Goal: Task Accomplishment & Management: Manage account settings

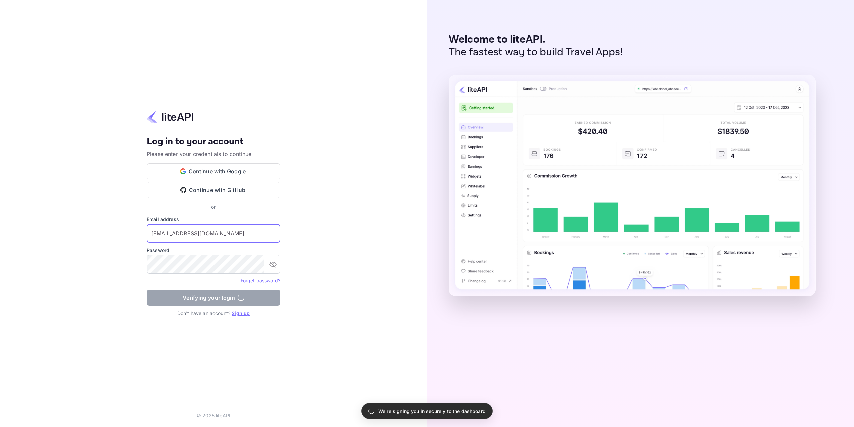
click at [199, 301] on form "Email address contact@nubreedhotels.com ​ Password ​ Forget password? Verifying…" at bounding box center [213, 263] width 133 height 94
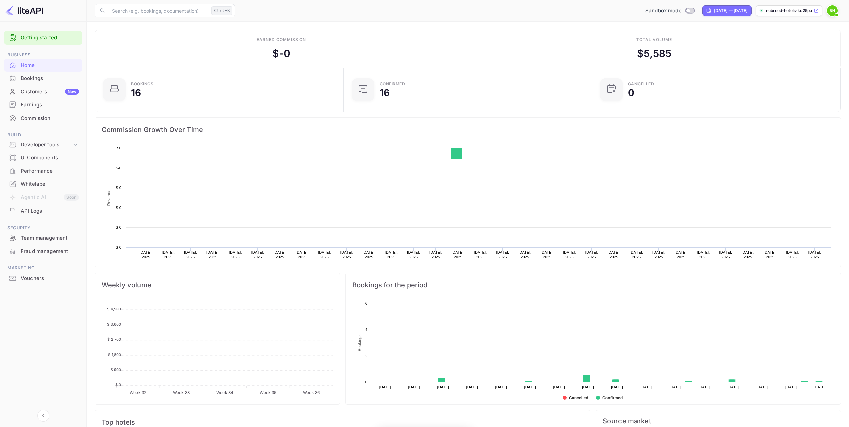
scroll to position [103, 240]
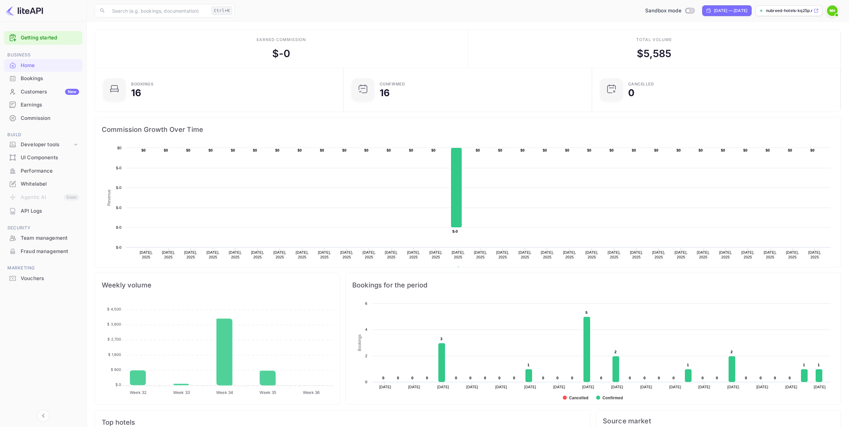
click at [24, 79] on div "Bookings" at bounding box center [50, 79] width 58 height 8
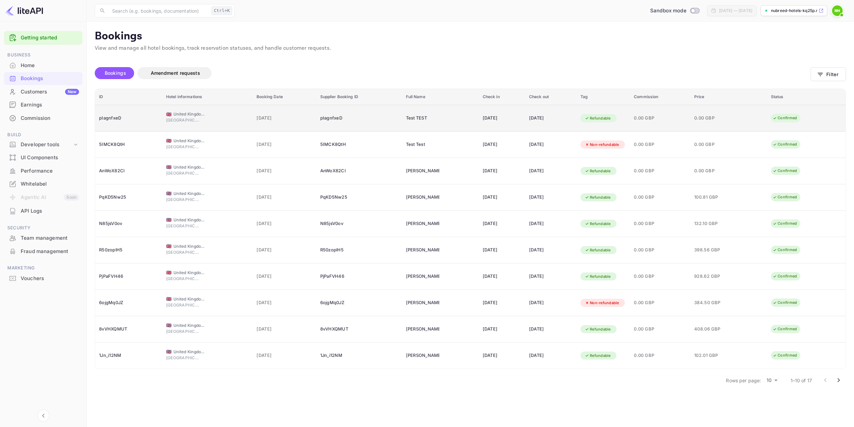
click at [710, 114] on div "0.00 GBP" at bounding box center [710, 118] width 33 height 11
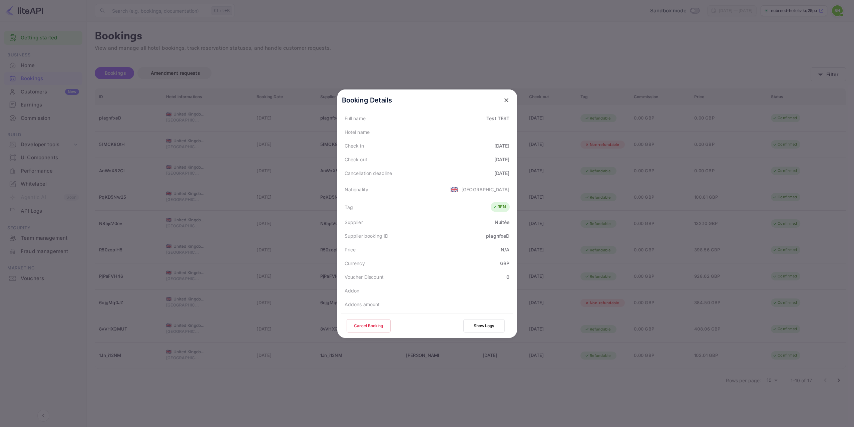
scroll to position [148, 0]
click at [489, 285] on div "Download" at bounding box center [495, 288] width 23 height 7
click at [490, 304] on div "Download" at bounding box center [495, 307] width 23 height 7
click at [505, 101] on icon "close" at bounding box center [507, 100] width 4 height 4
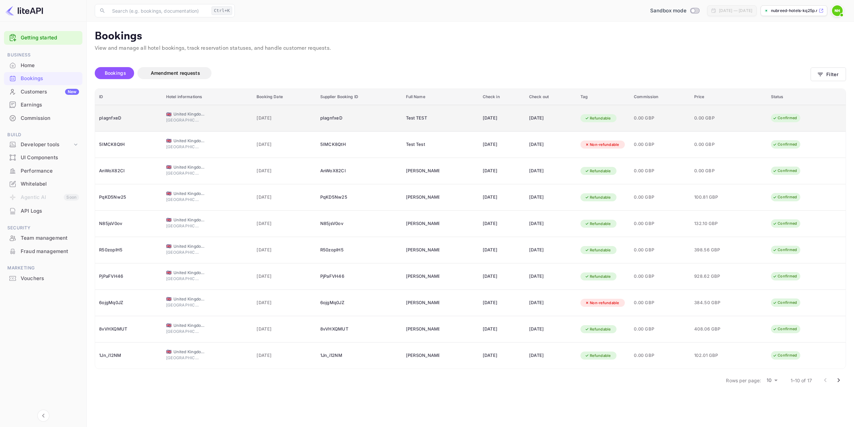
drag, startPoint x: 318, startPoint y: 123, endPoint x: 317, endPoint y: 114, distance: 9.1
click at [320, 114] on div "pIagnfxeD" at bounding box center [359, 118] width 78 height 11
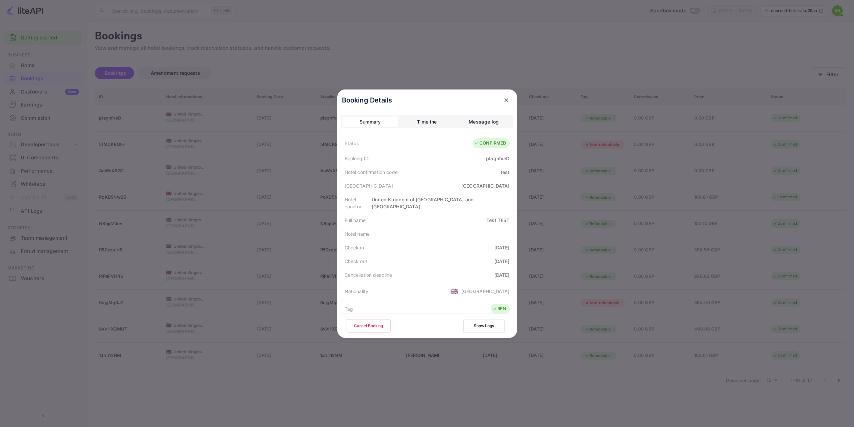
click at [471, 121] on div "Message log" at bounding box center [484, 122] width 30 height 8
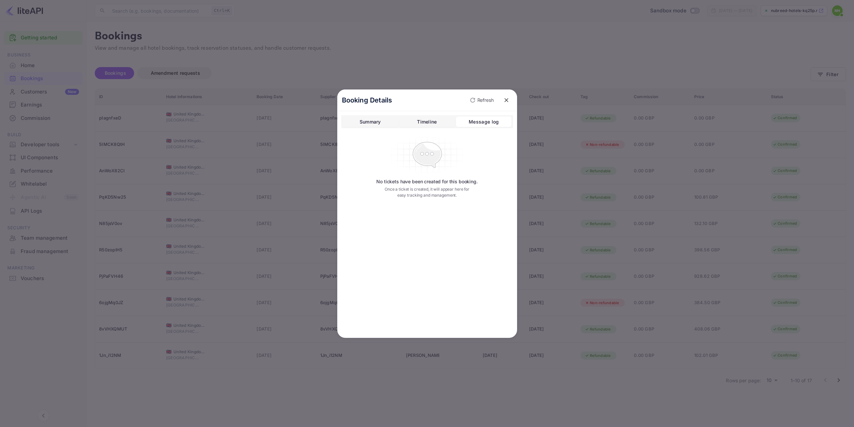
click at [437, 120] on div "Timeline" at bounding box center [427, 122] width 20 height 8
click at [383, 171] on div "View correspondence logs" at bounding box center [384, 170] width 57 height 7
click at [439, 121] on button "Timeline" at bounding box center [426, 121] width 55 height 11
click at [365, 121] on div "Summary" at bounding box center [370, 122] width 21 height 8
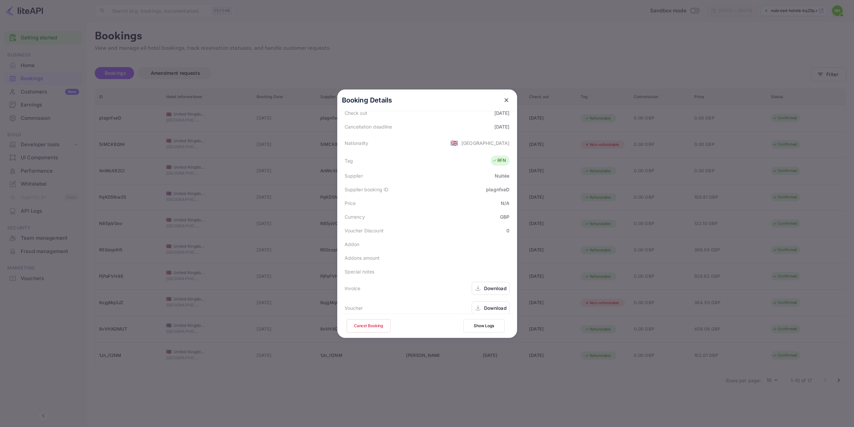
click at [505, 100] on icon "close" at bounding box center [506, 100] width 7 height 7
